Goal: Task Accomplishment & Management: Manage account settings

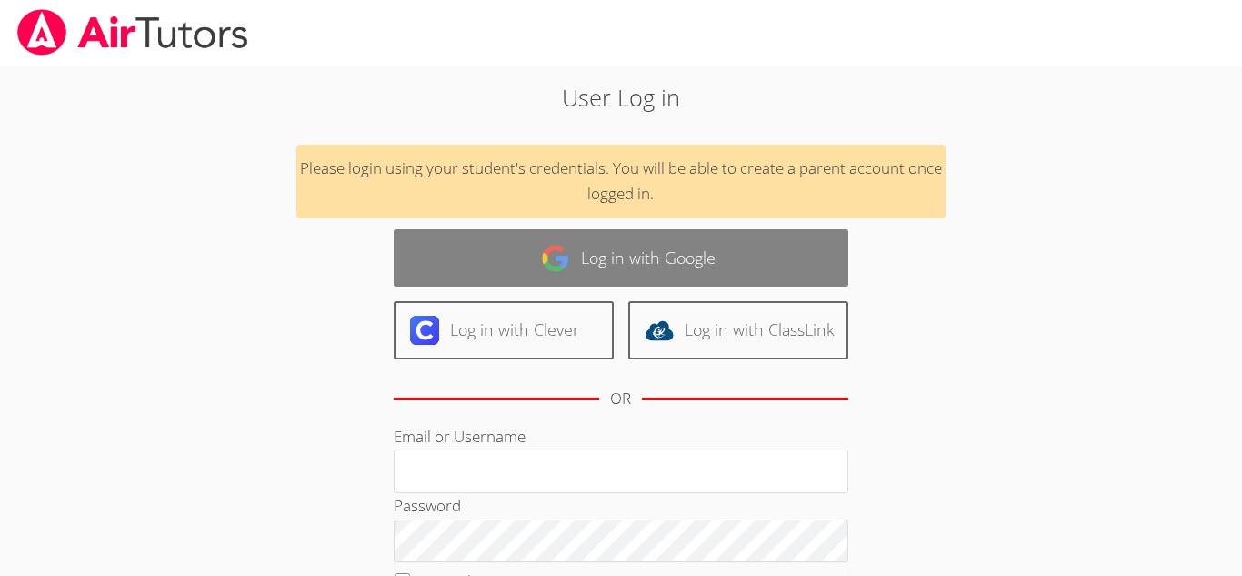
click at [496, 256] on link "Log in with Google" at bounding box center [621, 257] width 455 height 57
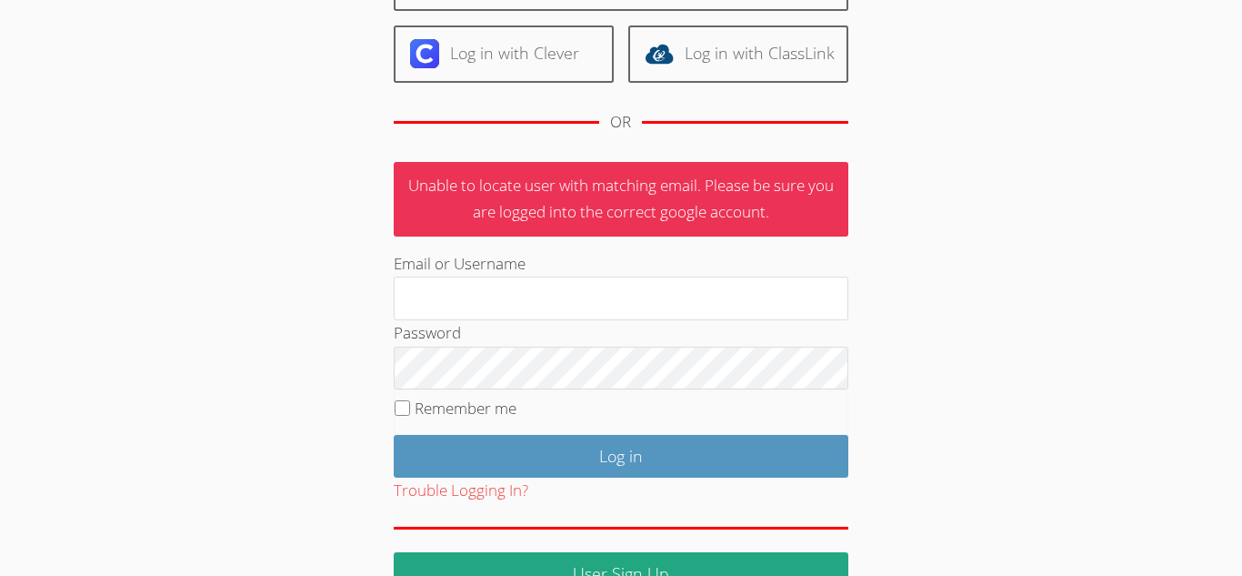
scroll to position [237, 0]
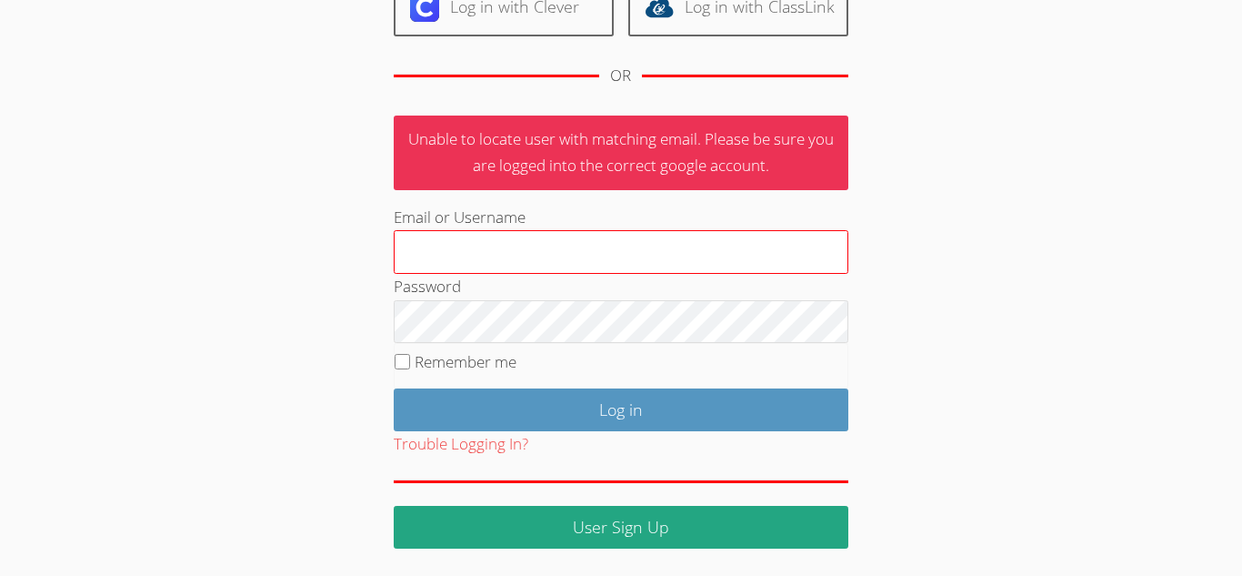
click at [779, 253] on input "Email or Username" at bounding box center [621, 252] width 455 height 44
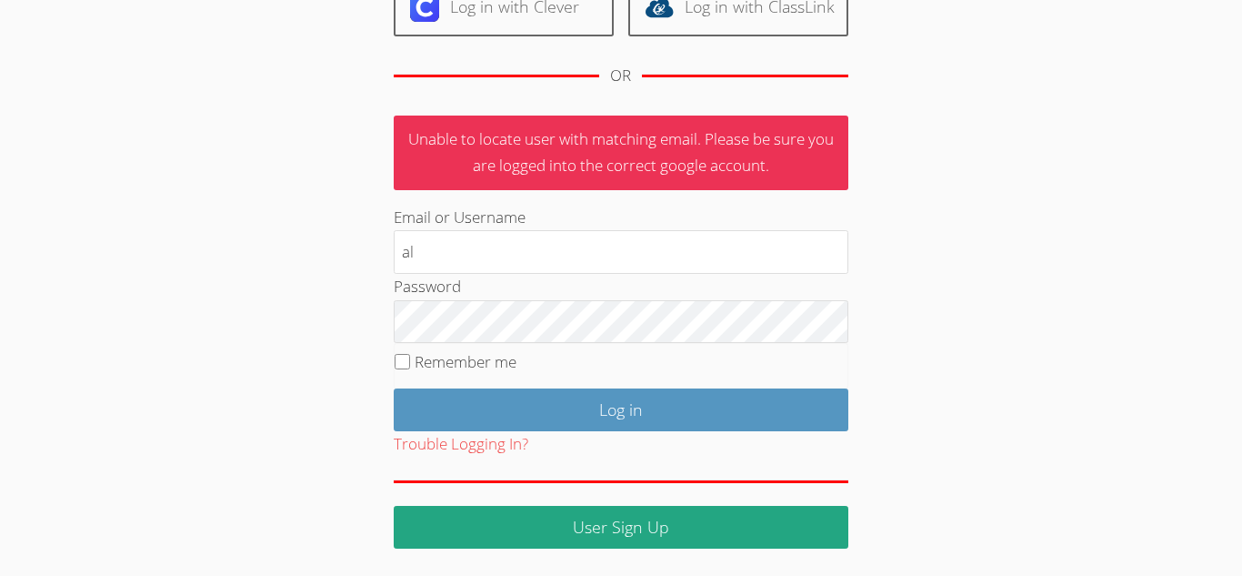
type input "a"
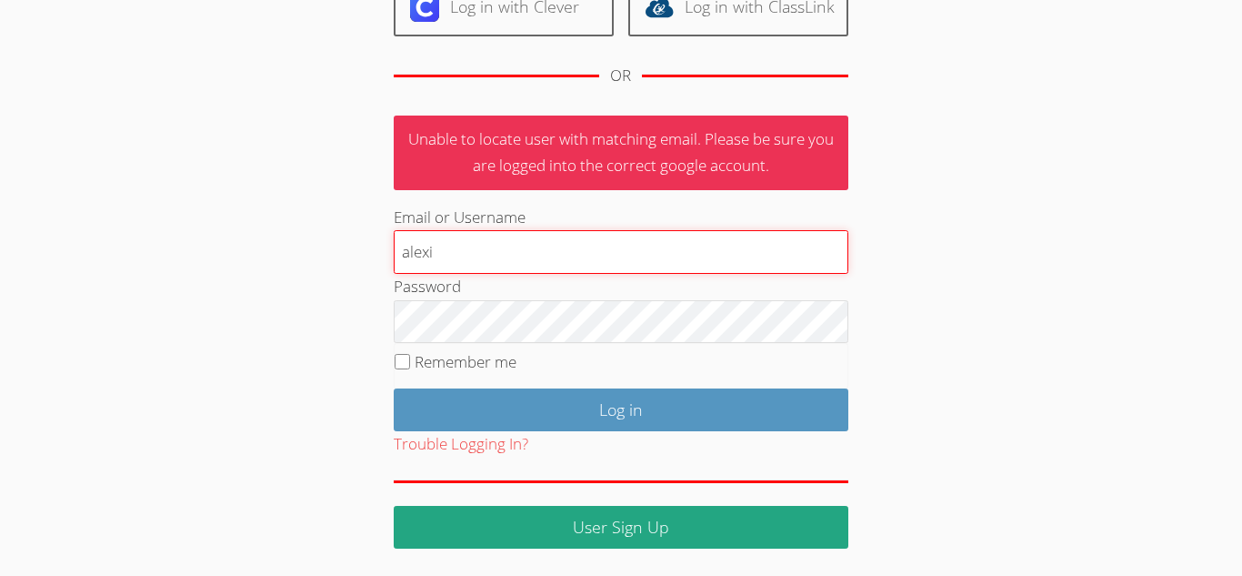
click at [408, 256] on input "alexi" at bounding box center [621, 252] width 455 height 44
click at [438, 252] on input "[PERSON_NAME]" at bounding box center [621, 252] width 455 height 44
type input "A"
type input "[EMAIL_ADDRESS][DOMAIN_NAME]"
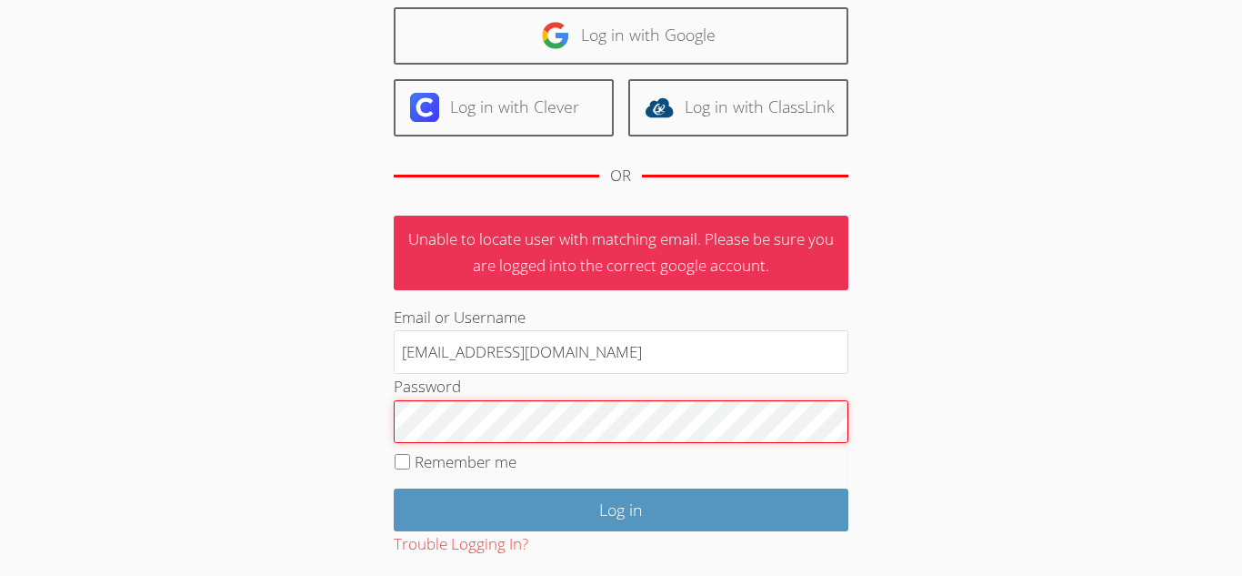
scroll to position [22, 0]
